Goal: Transaction & Acquisition: Purchase product/service

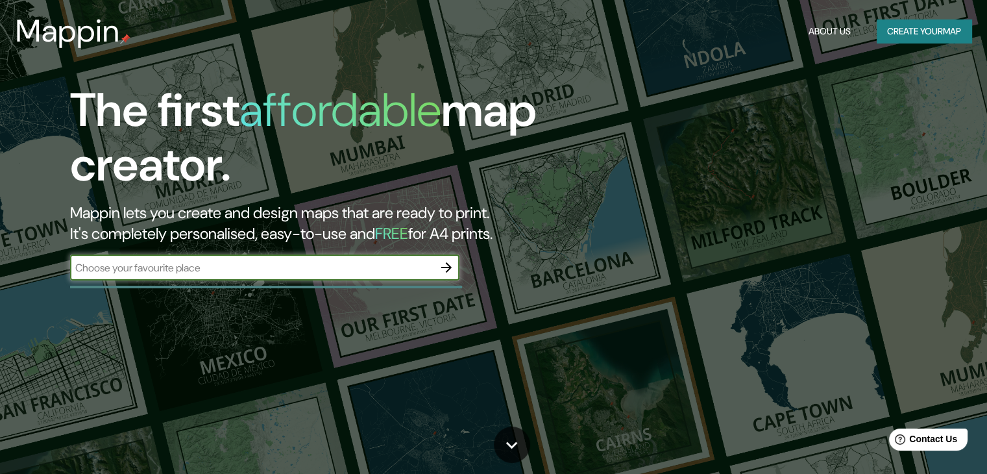
click at [273, 263] on input "text" at bounding box center [252, 267] width 364 height 15
type input "padre mariano 82"
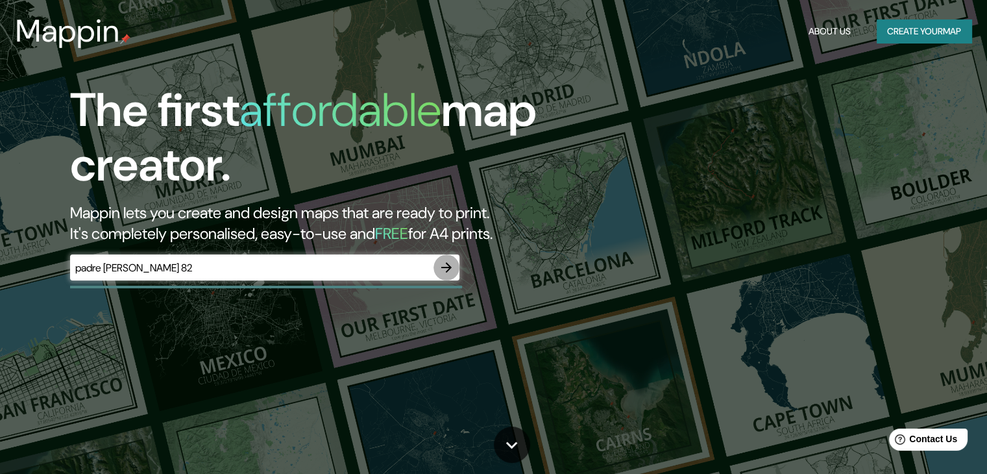
click at [443, 266] on icon "button" at bounding box center [447, 268] width 16 height 16
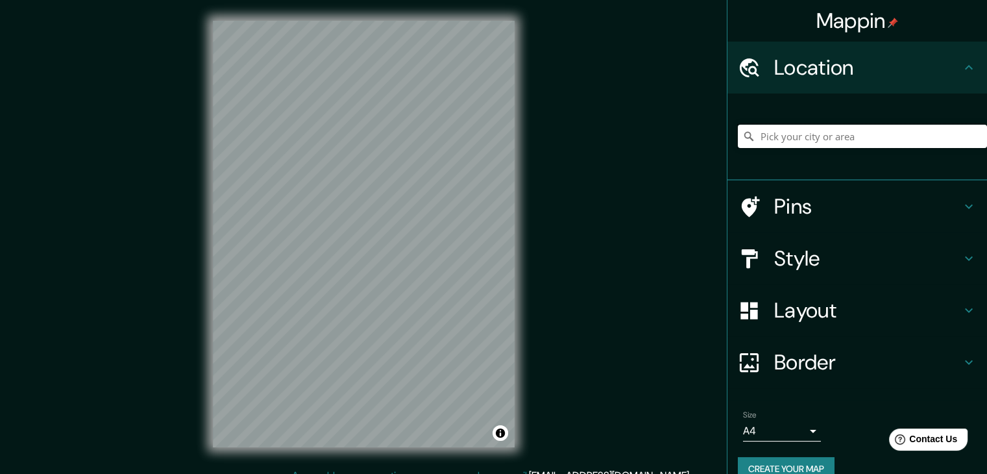
click at [794, 135] on input "Pick your city or area" at bounding box center [862, 136] width 249 height 23
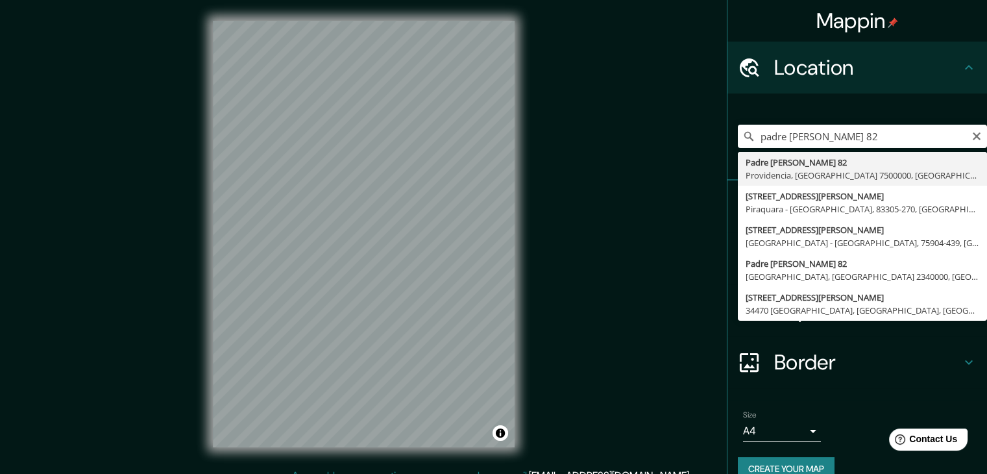
type input "Padre Mariano 82, Providencia, Región Metropolitana de Santiago 7500000, Chile"
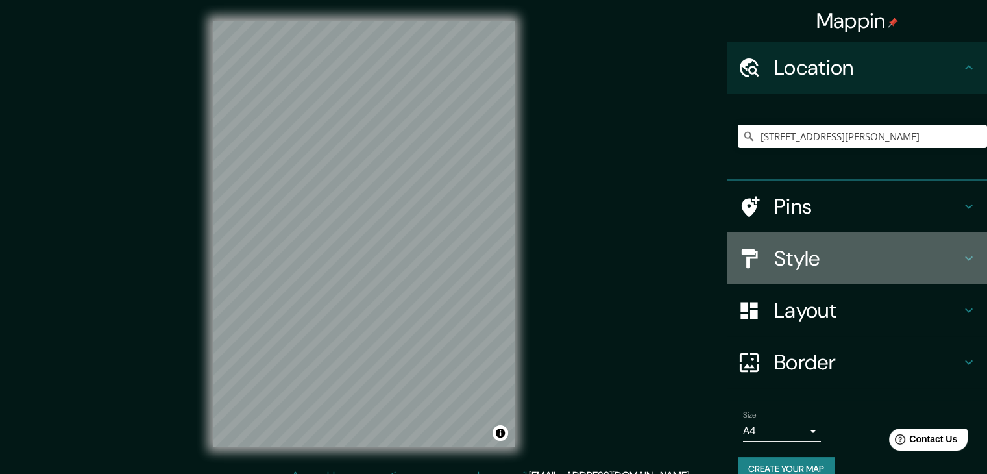
click at [800, 258] on h4 "Style" at bounding box center [868, 258] width 187 height 26
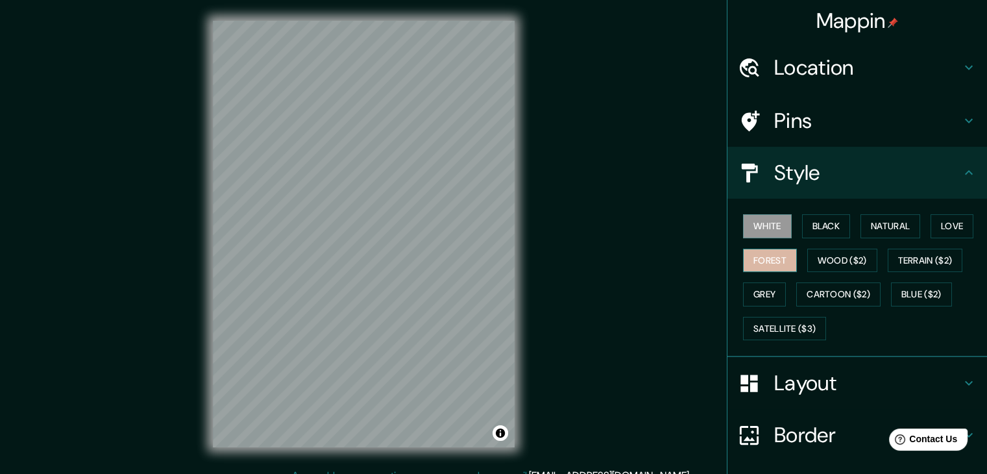
click at [766, 269] on button "Forest" at bounding box center [770, 261] width 54 height 24
click at [756, 234] on button "White" at bounding box center [767, 226] width 49 height 24
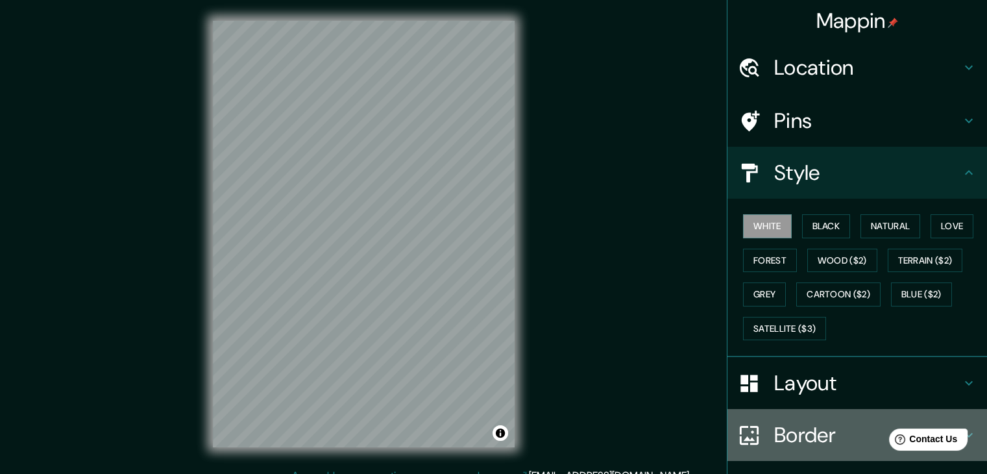
click at [789, 427] on h4 "Border" at bounding box center [868, 435] width 187 height 26
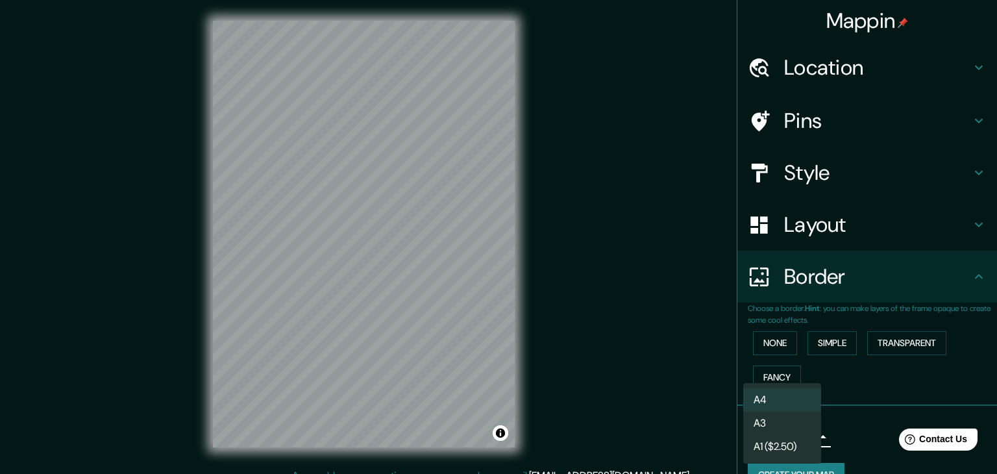
click at [797, 438] on body "Mappin Location Padre Mariano 82, Providencia, Región Metropolitana de Santiago…" at bounding box center [498, 237] width 997 height 474
click at [845, 432] on div at bounding box center [498, 237] width 997 height 474
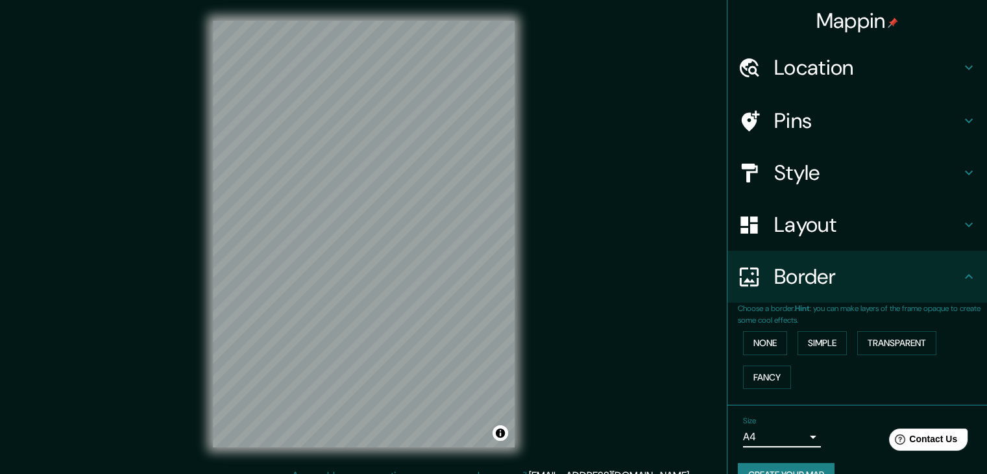
click at [789, 242] on div "Layout" at bounding box center [858, 225] width 260 height 52
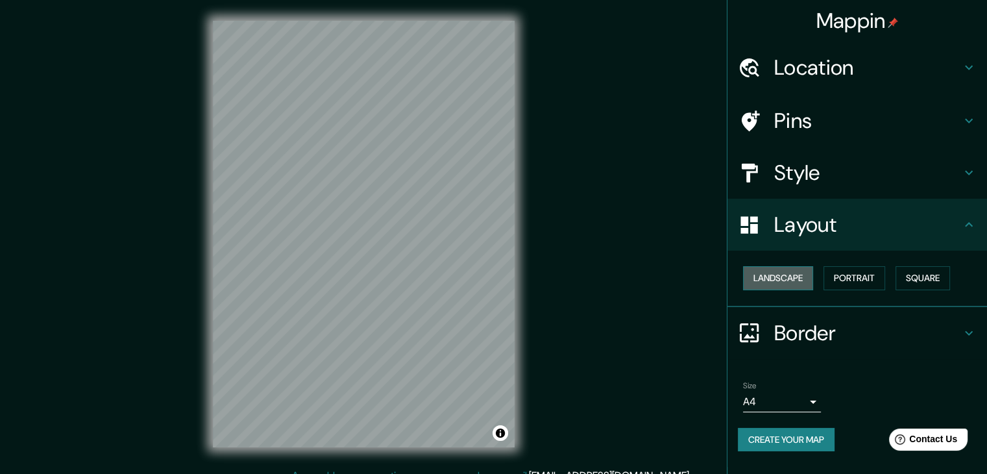
click at [802, 272] on button "Landscape" at bounding box center [778, 278] width 70 height 24
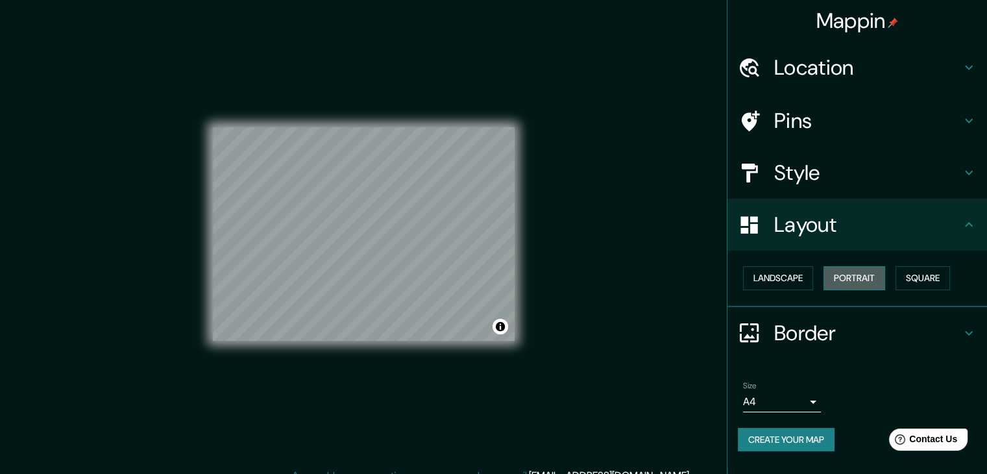
click at [883, 288] on button "Portrait" at bounding box center [855, 278] width 62 height 24
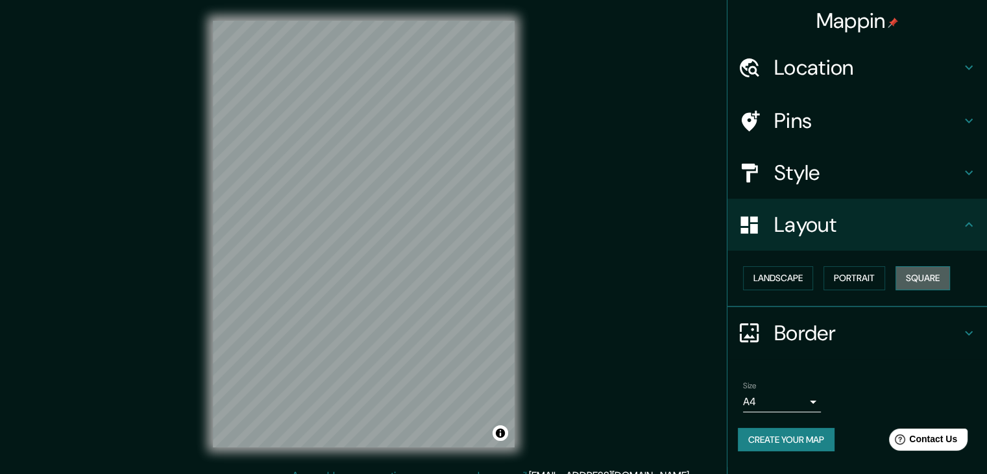
click at [928, 272] on button "Square" at bounding box center [923, 278] width 55 height 24
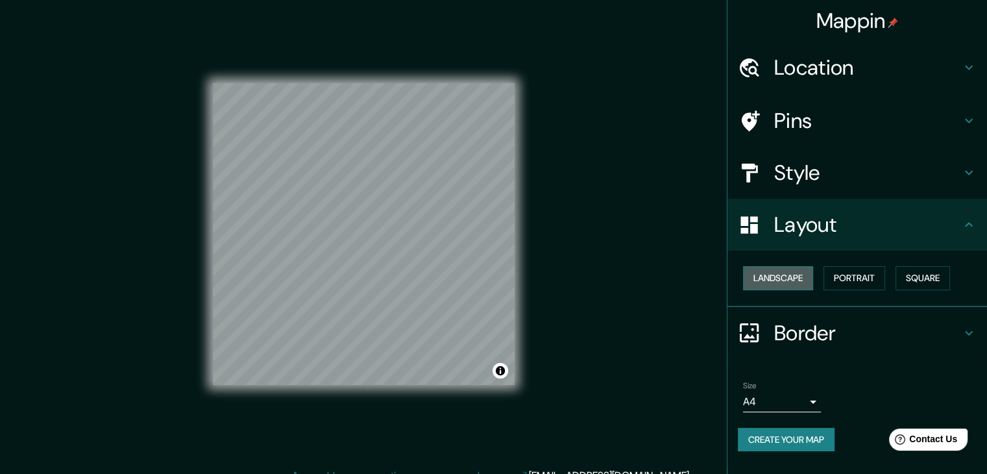
click at [778, 270] on button "Landscape" at bounding box center [778, 278] width 70 height 24
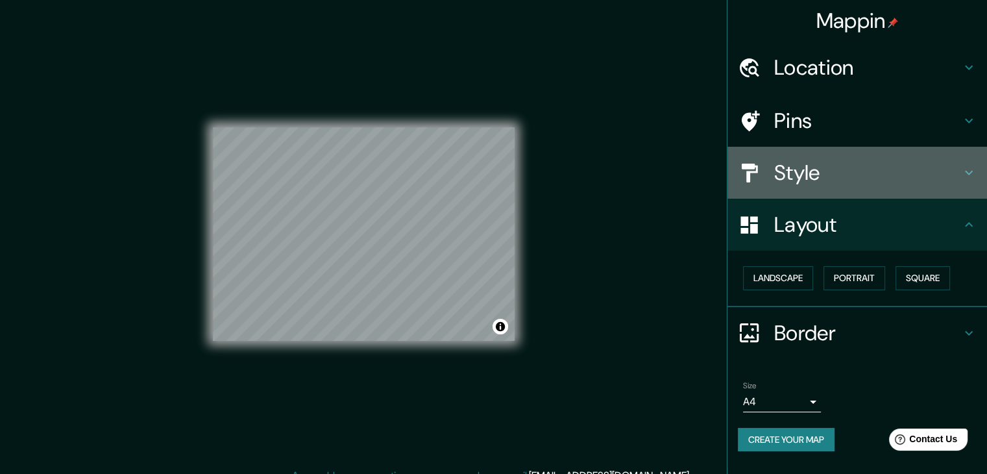
click at [802, 183] on h4 "Style" at bounding box center [868, 173] width 187 height 26
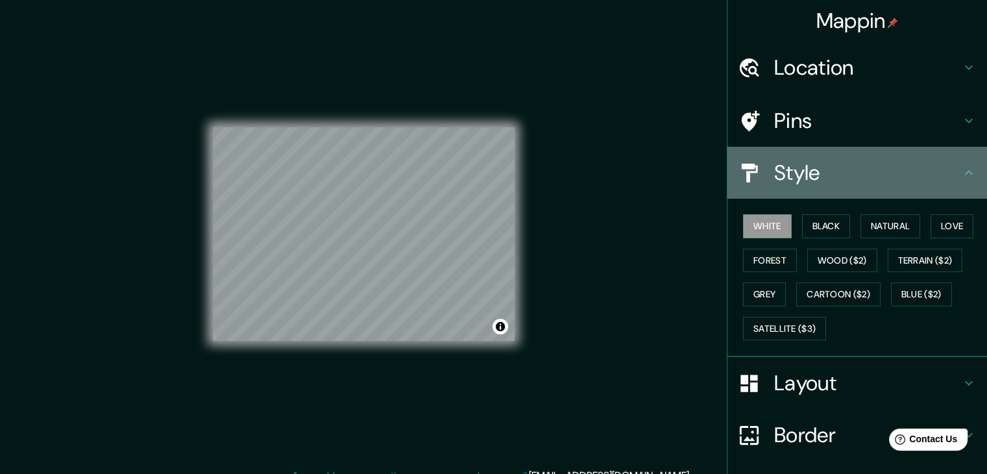
click at [802, 183] on h4 "Style" at bounding box center [868, 173] width 187 height 26
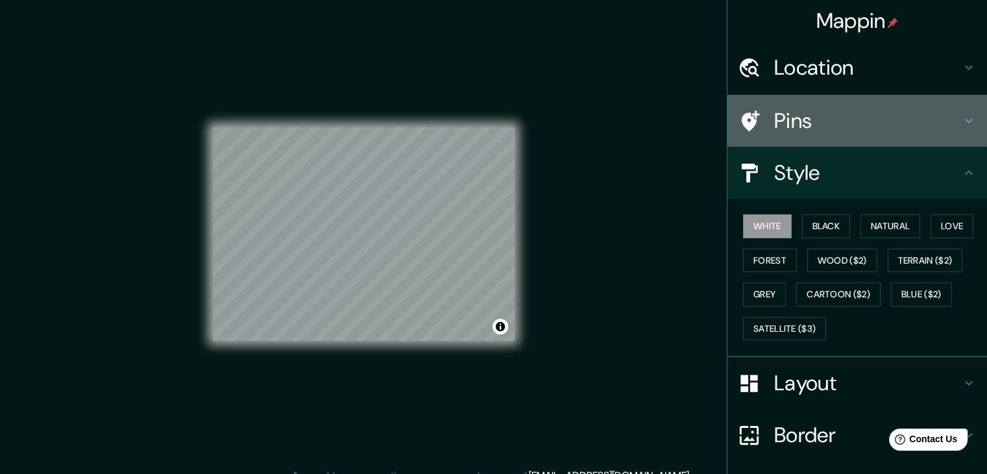
click at [796, 118] on h4 "Pins" at bounding box center [868, 121] width 187 height 26
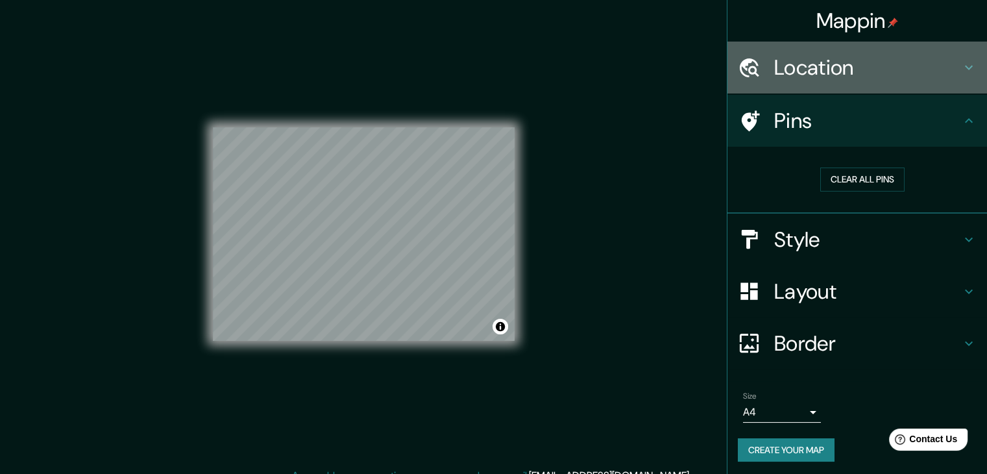
click at [782, 73] on h4 "Location" at bounding box center [868, 68] width 187 height 26
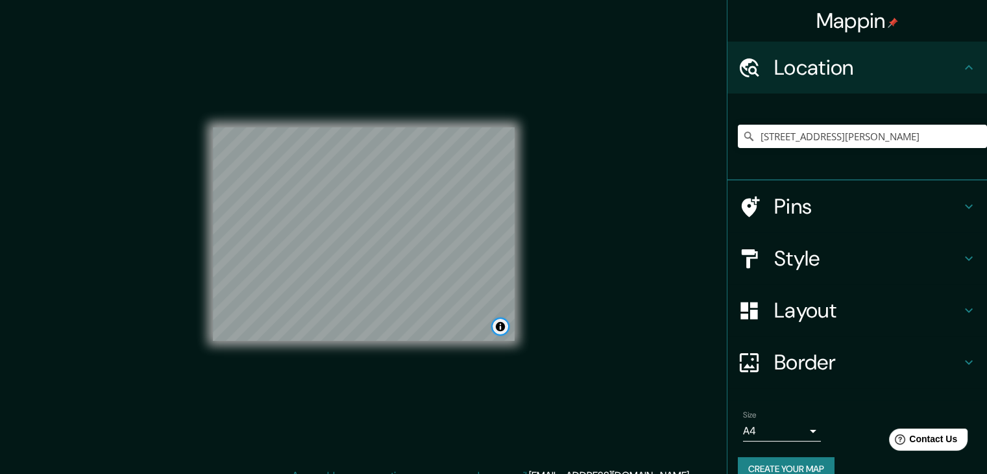
click at [499, 327] on button "Toggle attribution" at bounding box center [501, 327] width 16 height 16
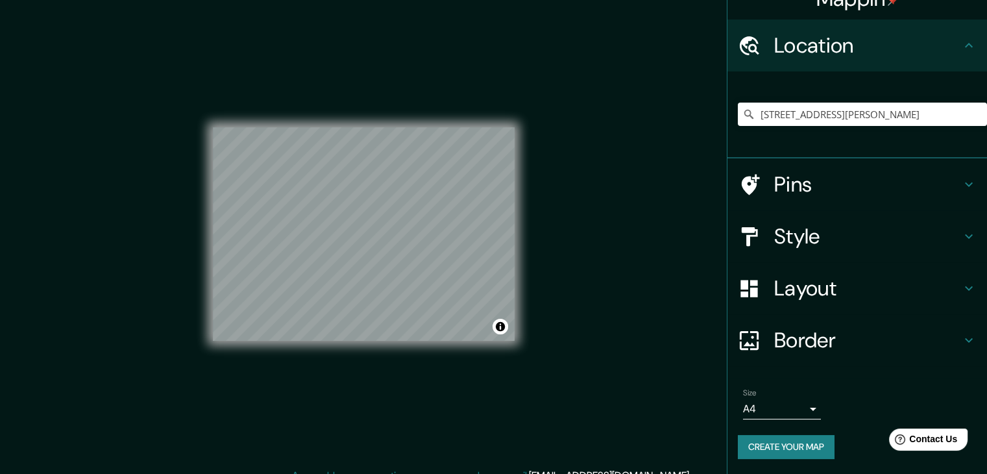
click at [755, 449] on button "Create your map" at bounding box center [786, 447] width 97 height 24
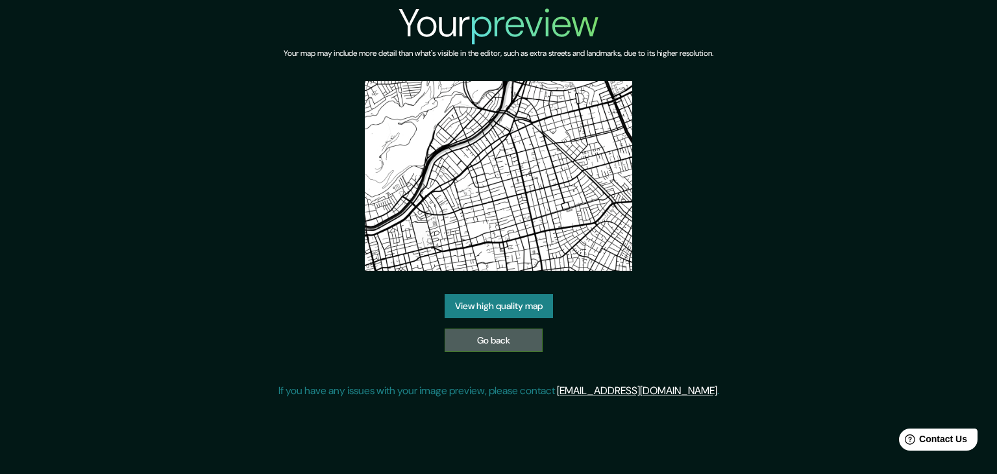
click at [499, 336] on link "Go back" at bounding box center [494, 341] width 98 height 24
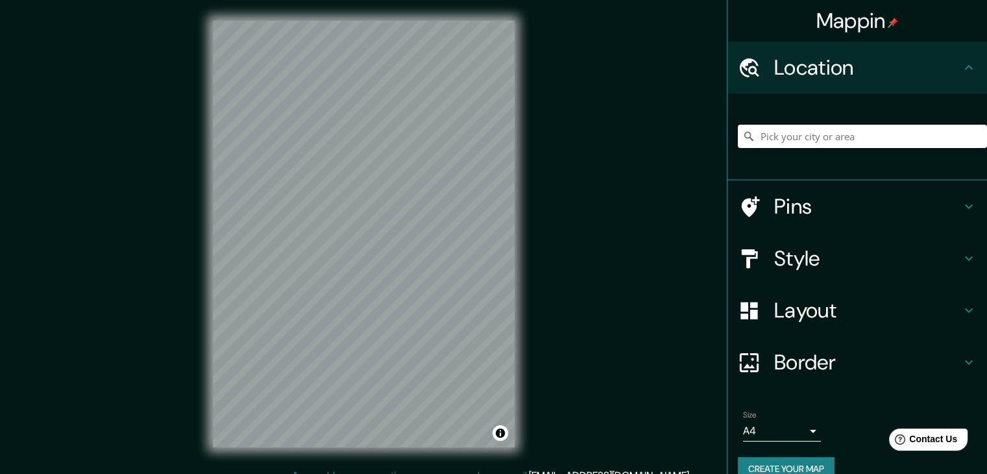
click at [823, 141] on input "Pick your city or area" at bounding box center [862, 136] width 249 height 23
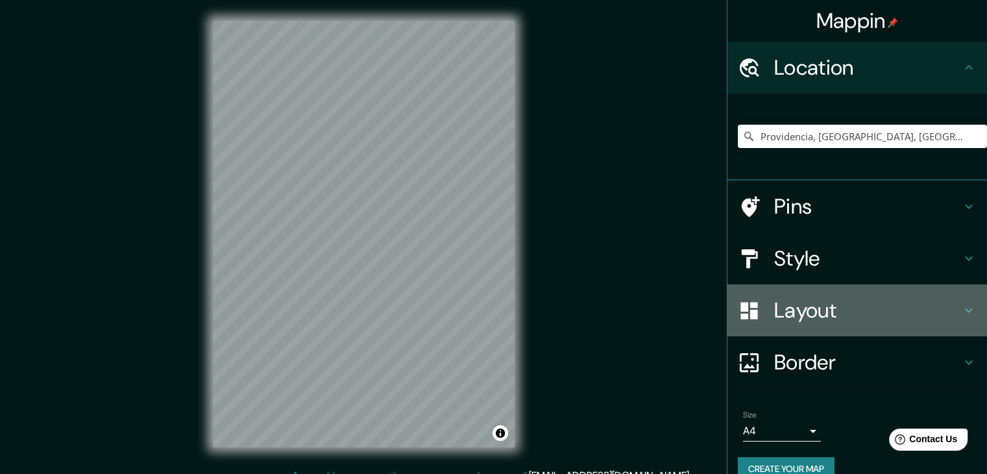
click at [818, 311] on h4 "Layout" at bounding box center [868, 310] width 187 height 26
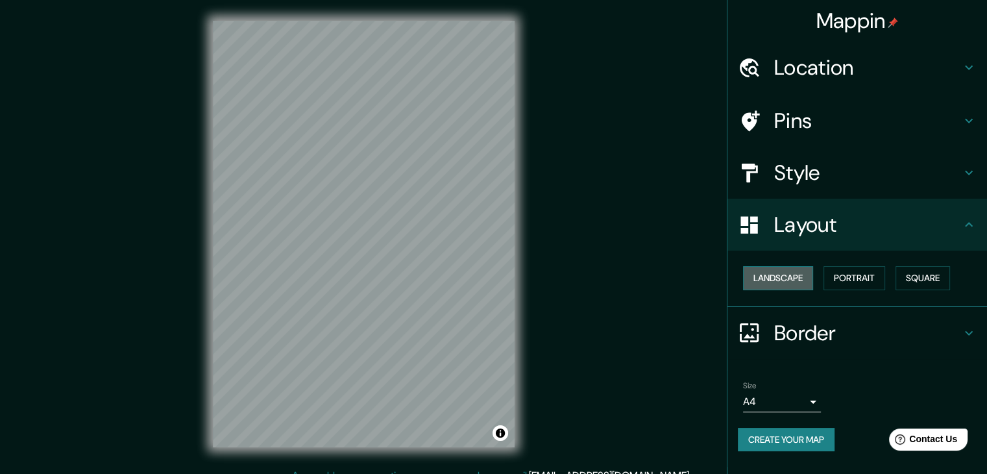
click at [788, 281] on button "Landscape" at bounding box center [778, 278] width 70 height 24
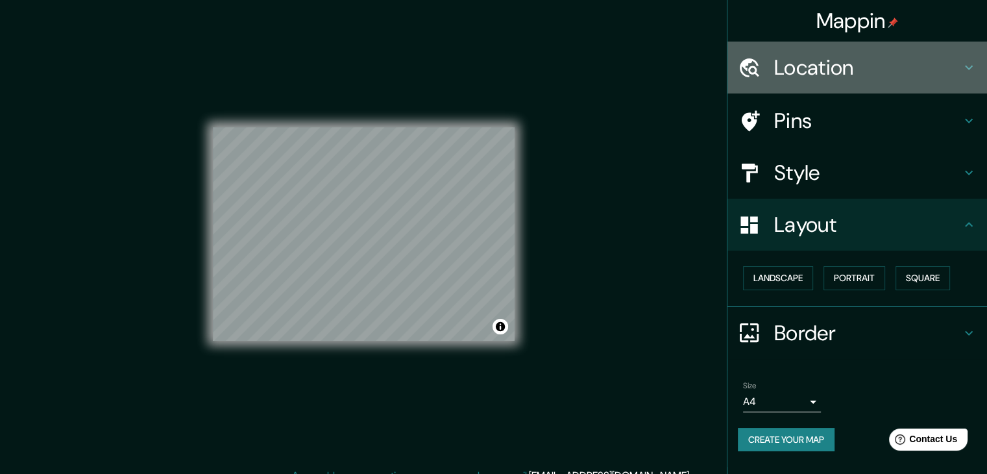
click at [839, 65] on h4 "Location" at bounding box center [868, 68] width 187 height 26
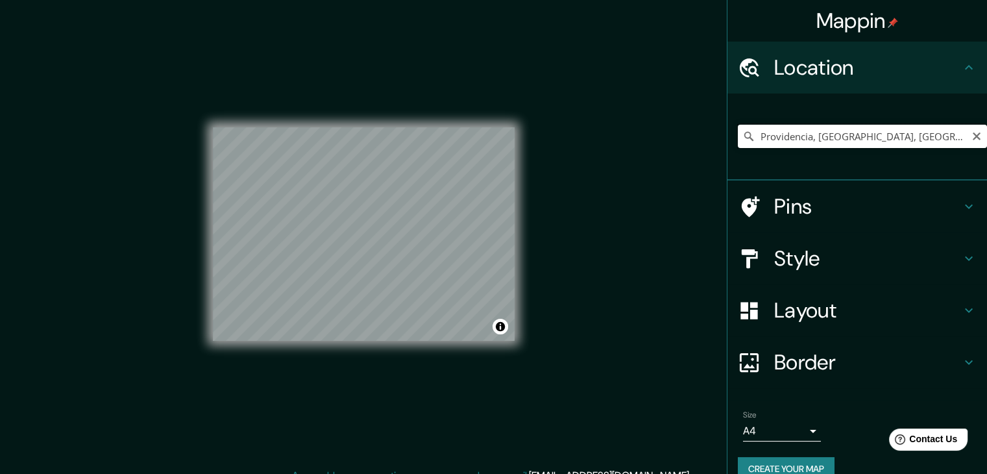
click at [867, 134] on input "Providencia, Región Metropolitana de Santiago, Chile" at bounding box center [862, 136] width 249 height 23
click at [919, 130] on input "Providencia, Región Metropolitana de Santiago, Chile" at bounding box center [862, 136] width 249 height 23
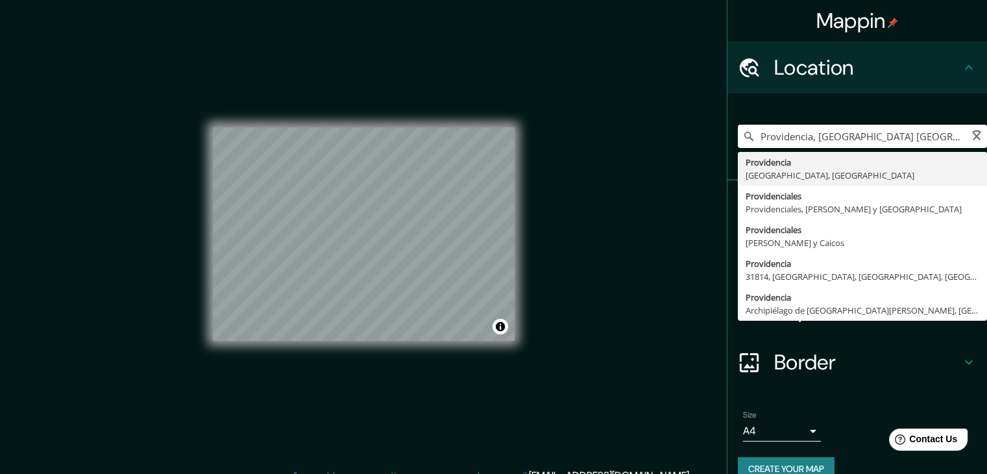
type input "Providencia, Región Metropolitana de Santiago, Chile"
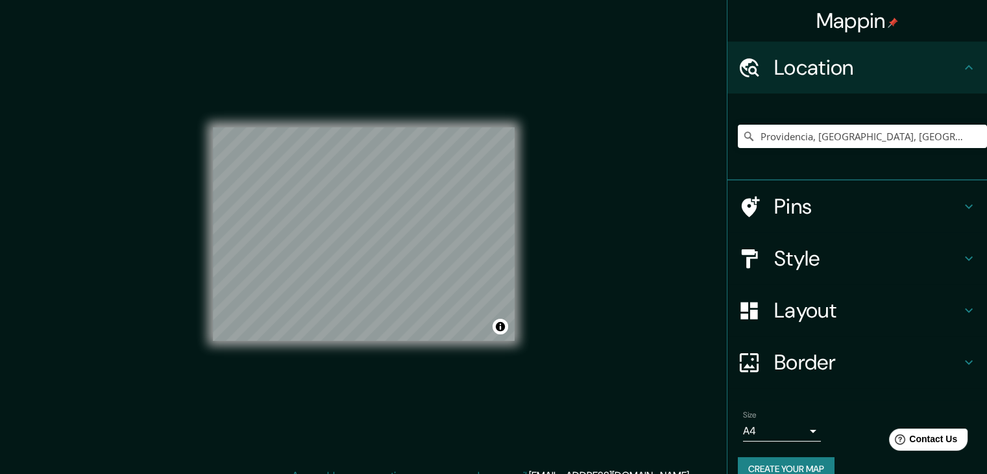
click at [898, 149] on div "Providencia, Región Metropolitana de Santiago, Chile Providencia Región Metropo…" at bounding box center [862, 136] width 249 height 65
click at [752, 460] on button "Create your map" at bounding box center [786, 469] width 97 height 24
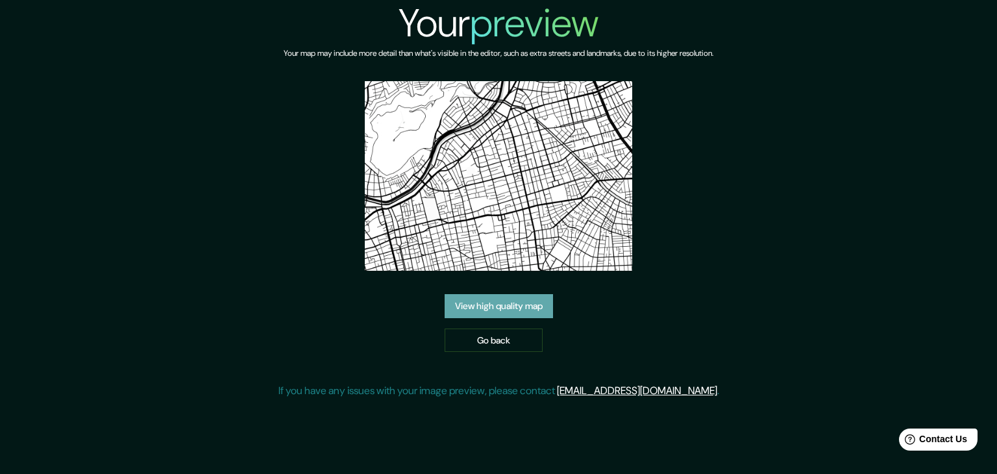
click at [515, 312] on link "View high quality map" at bounding box center [499, 306] width 108 height 24
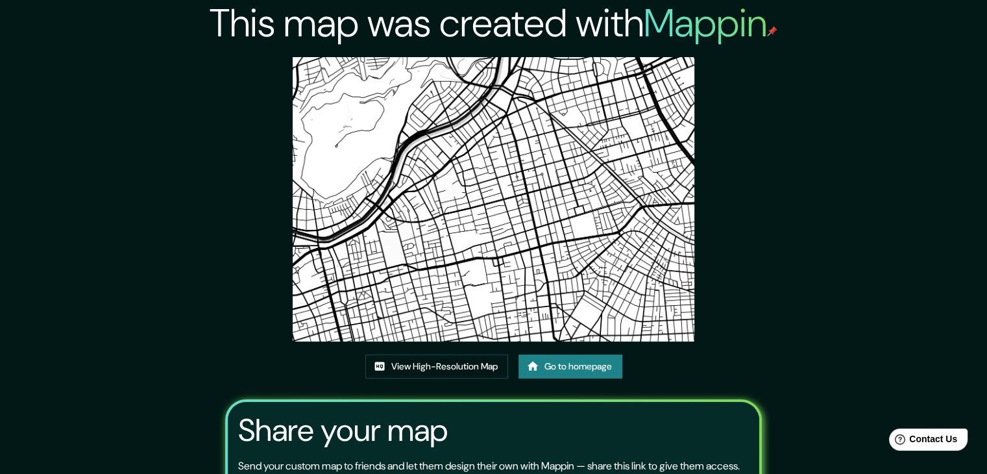
drag, startPoint x: 483, startPoint y: 143, endPoint x: 406, endPoint y: 143, distance: 77.3
click at [406, 143] on img at bounding box center [494, 199] width 402 height 284
click at [576, 176] on img at bounding box center [494, 199] width 402 height 284
click at [545, 357] on link "Go to homepage" at bounding box center [571, 366] width 104 height 24
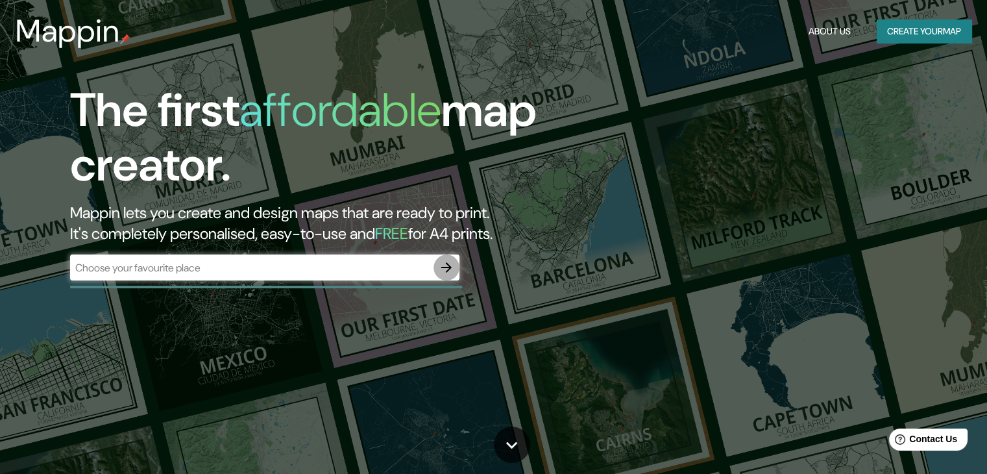
click at [448, 266] on icon "button" at bounding box center [447, 268] width 16 height 16
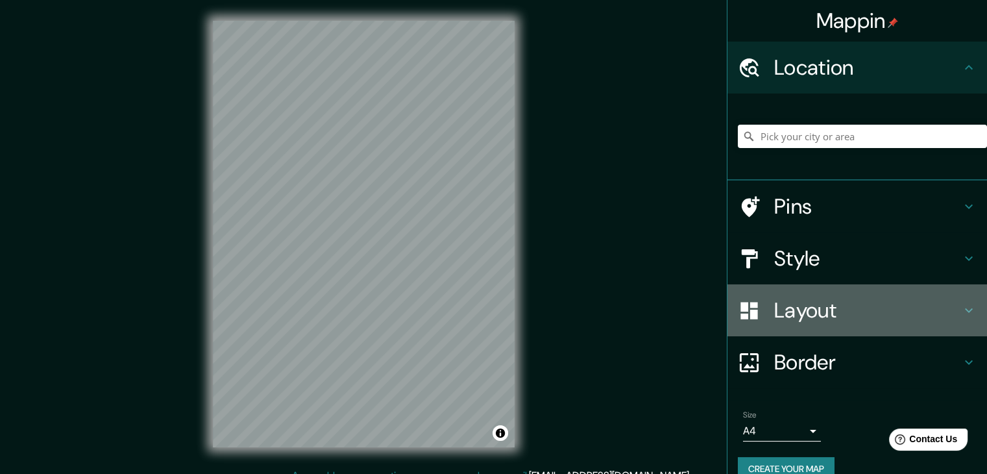
click at [828, 331] on div "Layout" at bounding box center [858, 310] width 260 height 52
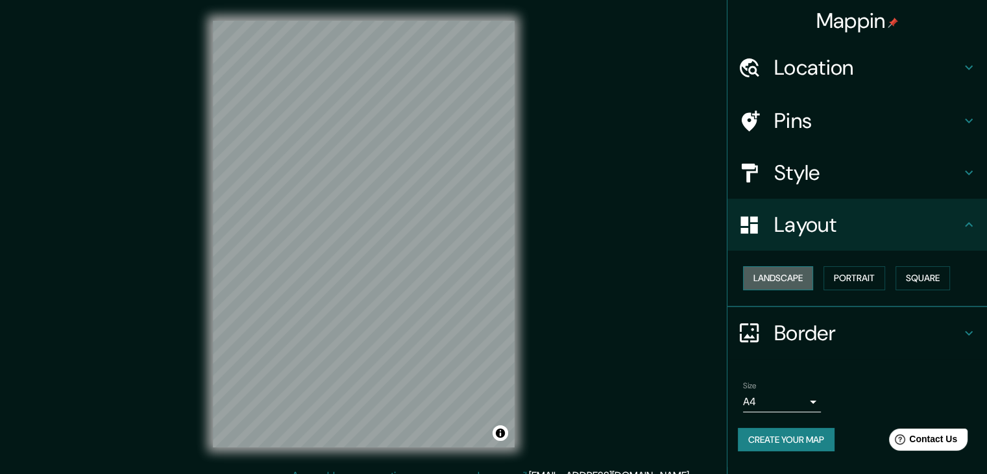
click at [779, 281] on button "Landscape" at bounding box center [778, 278] width 70 height 24
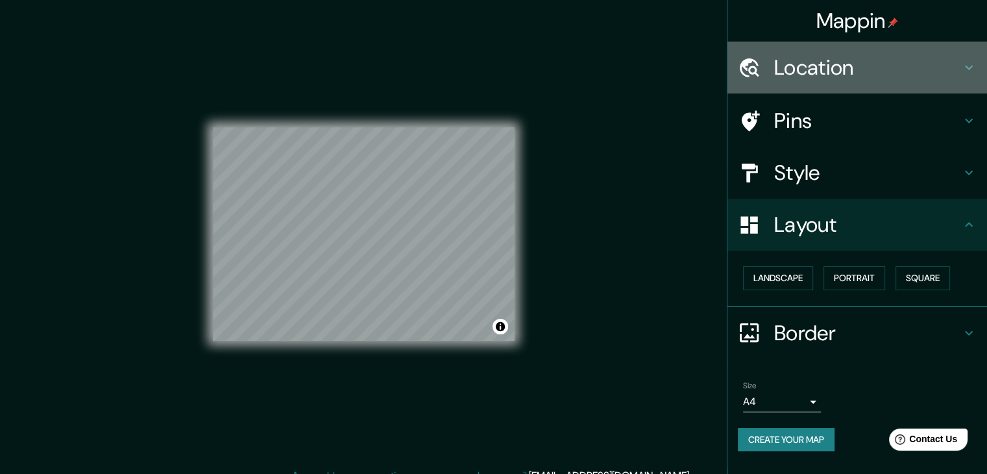
click at [826, 76] on h4 "Location" at bounding box center [868, 68] width 187 height 26
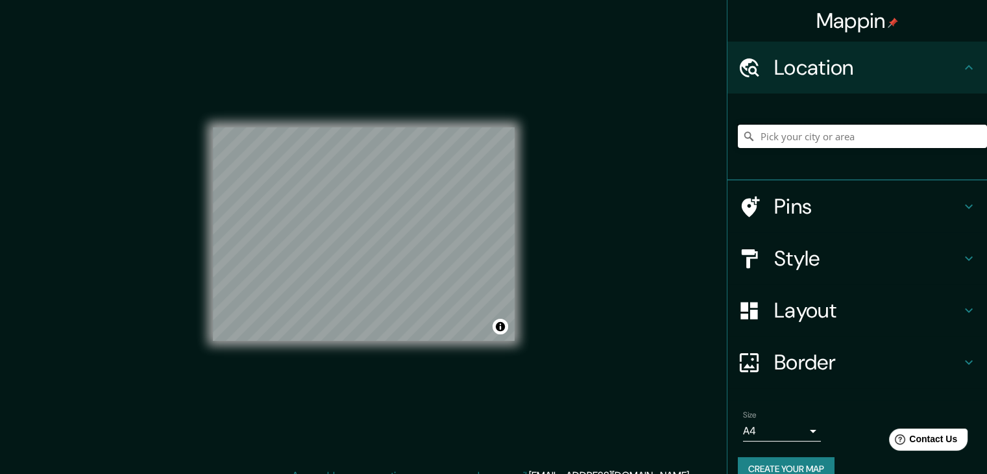
click at [843, 141] on input "Pick your city or area" at bounding box center [862, 136] width 249 height 23
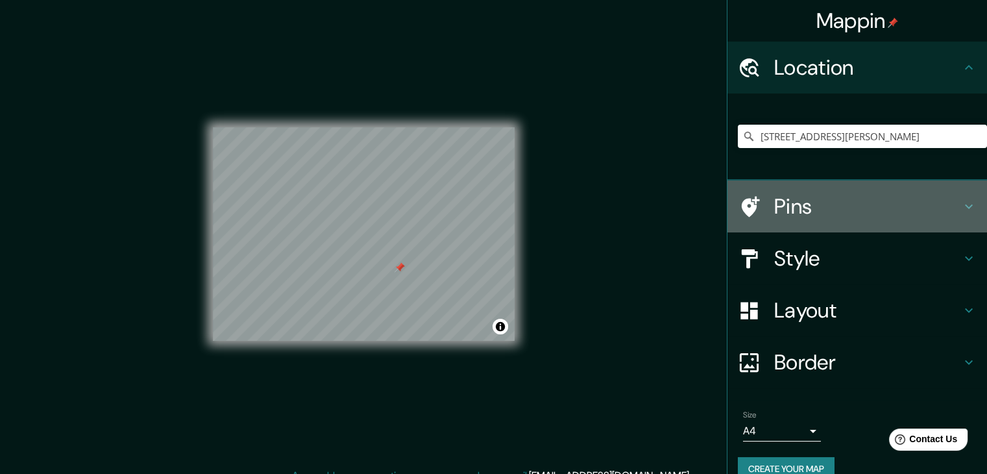
click at [842, 203] on h4 "Pins" at bounding box center [868, 206] width 187 height 26
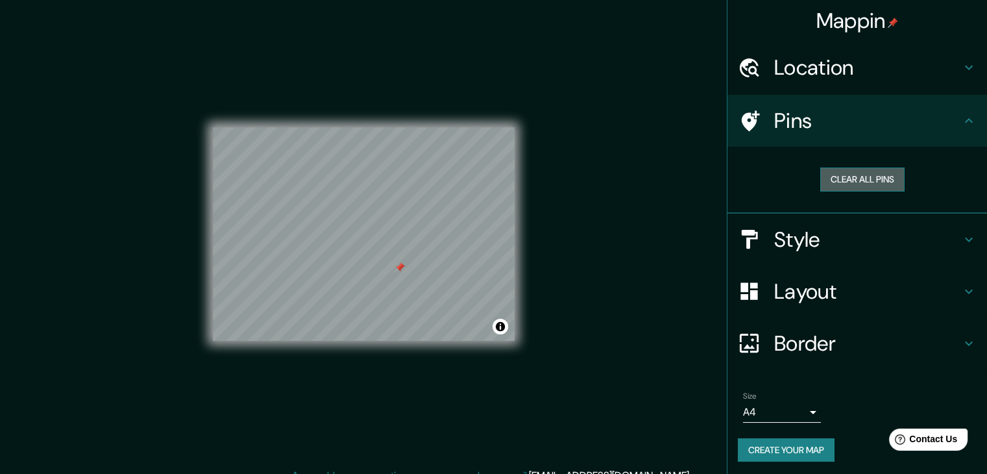
click at [845, 180] on button "Clear all pins" at bounding box center [863, 179] width 84 height 24
click at [855, 185] on button "Clear all pins" at bounding box center [863, 179] width 84 height 24
click at [847, 184] on button "Clear all pins" at bounding box center [863, 179] width 84 height 24
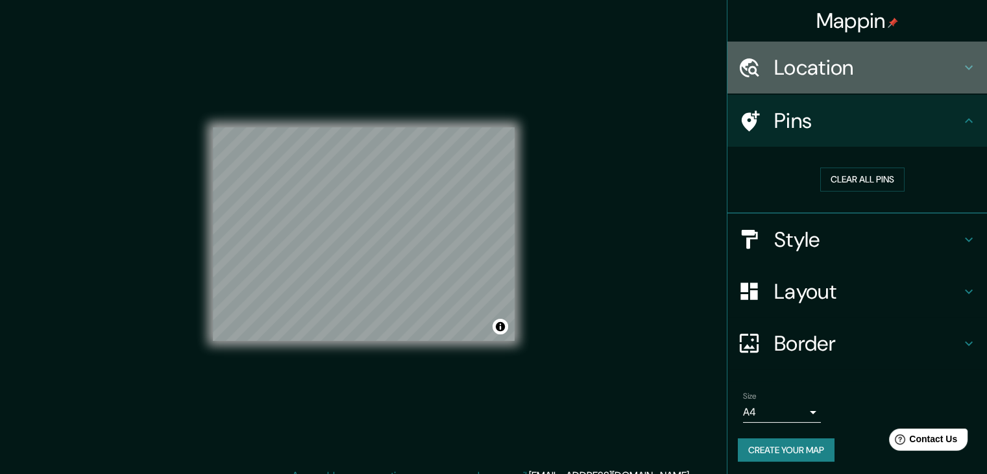
click at [820, 62] on h4 "Location" at bounding box center [868, 68] width 187 height 26
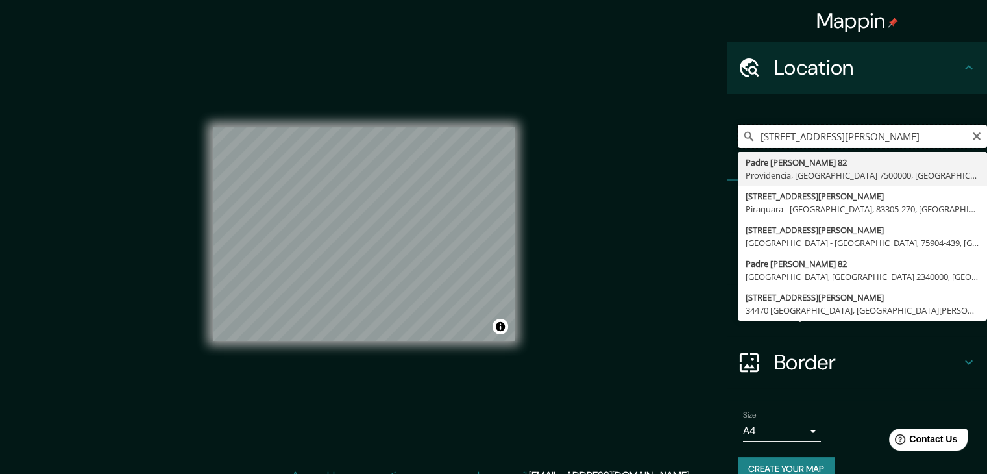
click at [815, 134] on input "Padre Mariano 82, Providencia, Región Metropolitana de Santiago 7500000, Chile" at bounding box center [862, 136] width 249 height 23
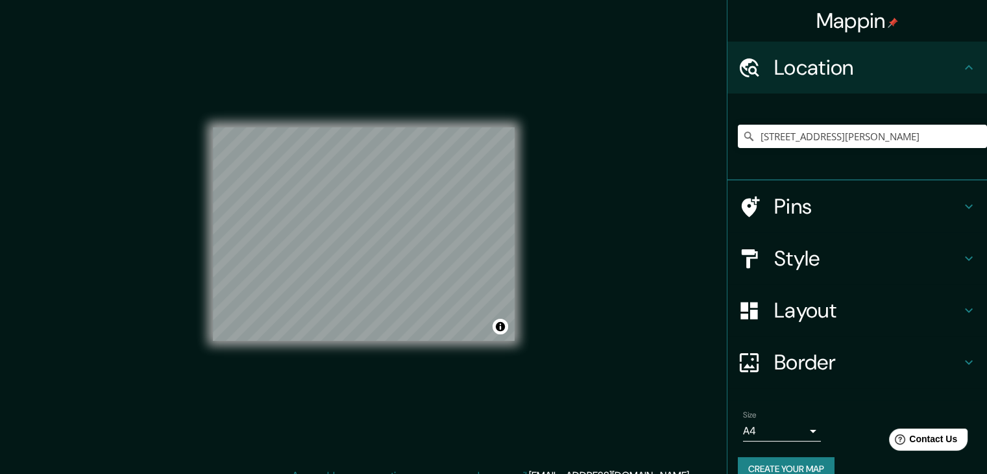
click at [601, 0] on html "Mappin Location Padre Mariano 82, Providencia, Región Metropolitana de Santiago…" at bounding box center [493, 237] width 987 height 474
click at [955, 127] on input "Padre Mariano 82, Providencia, Región Metropolitana de Santiago 7500000, Chile" at bounding box center [862, 136] width 249 height 23
click at [906, 140] on input "Padre Mariano 82, Providencia, Región Metropolitana de Santiago 7500000, Chile" at bounding box center [862, 136] width 249 height 23
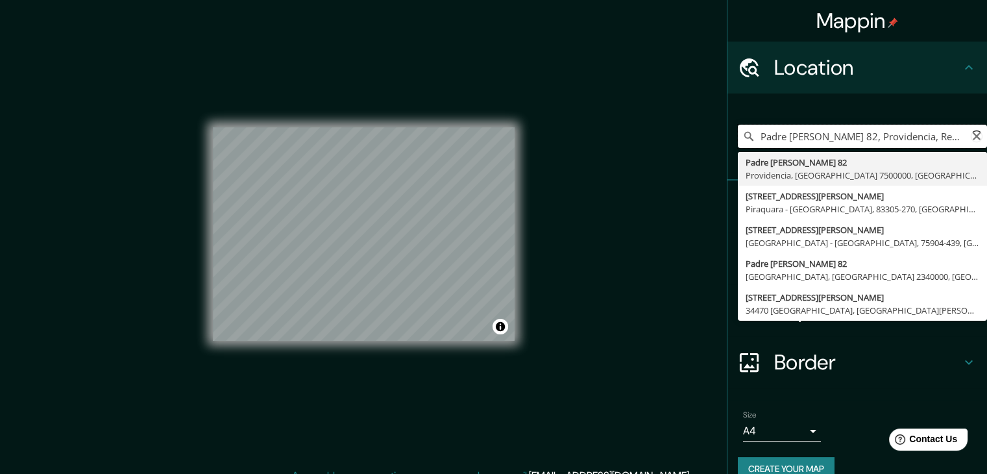
scroll to position [0, 1]
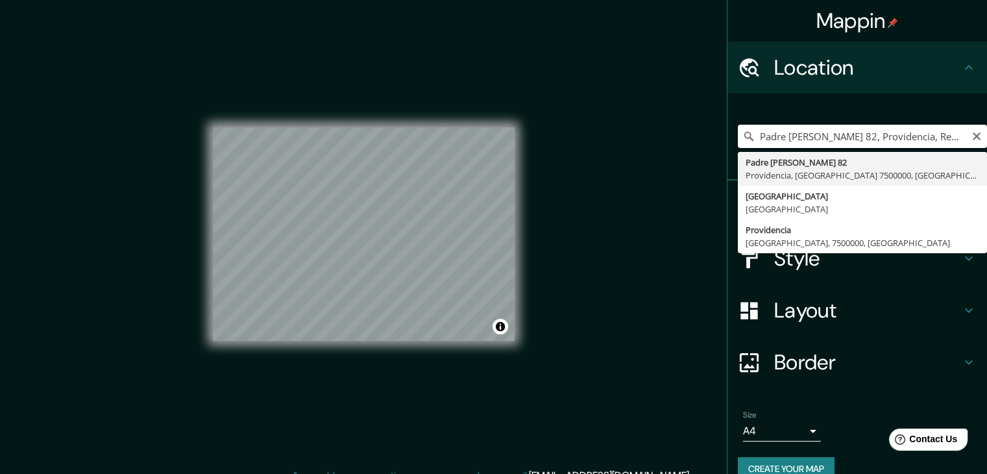
type input "Padre Mariano 82, Providencia, Región Metropolitana de Santiago 7500000, Chile"
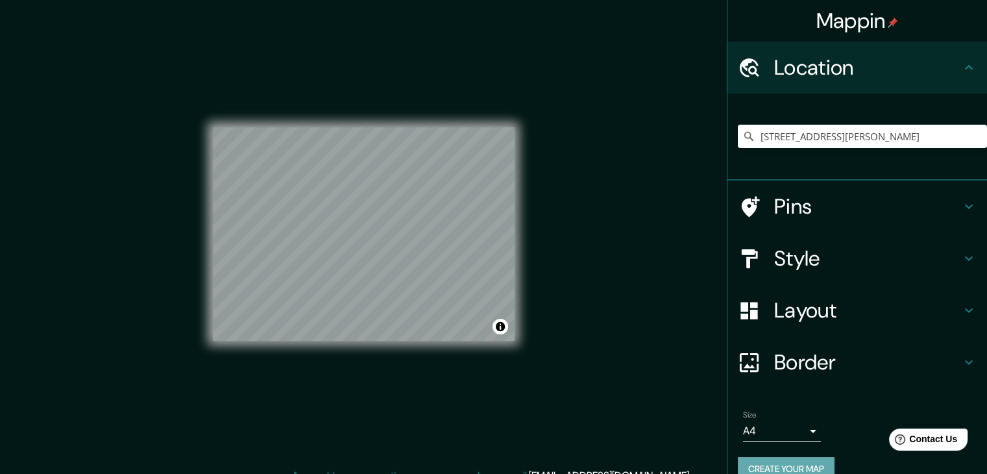
click at [756, 458] on button "Create your map" at bounding box center [786, 469] width 97 height 24
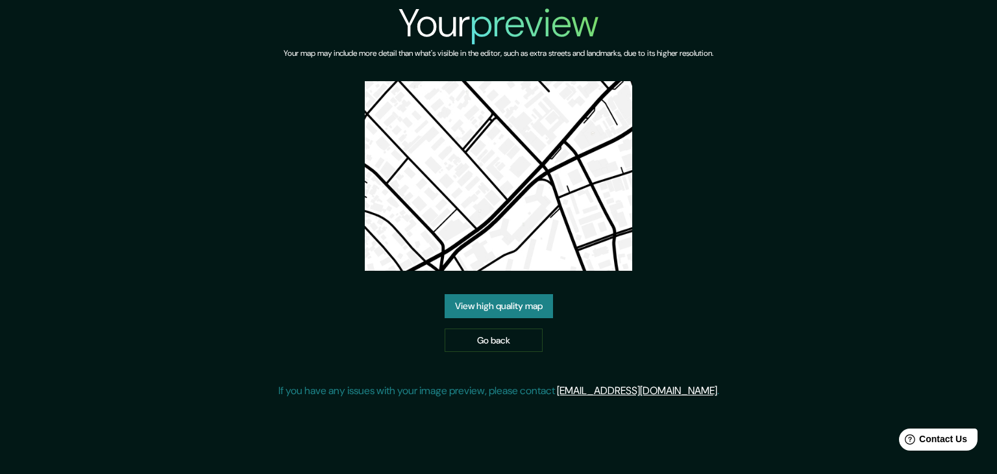
click at [521, 227] on img at bounding box center [498, 176] width 267 height 190
